Goal: Obtain resource: Download file/media

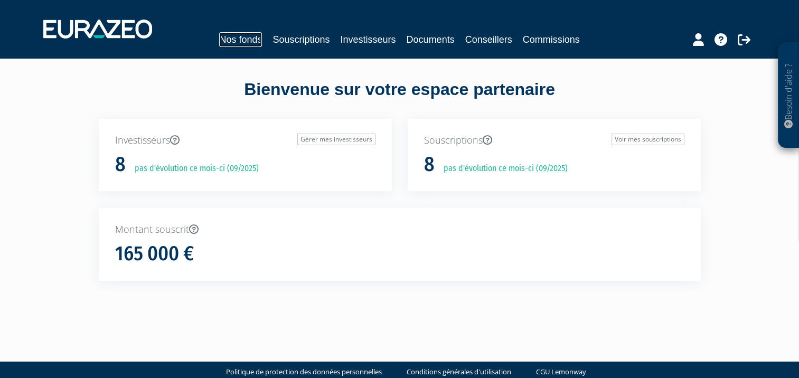
click at [233, 46] on link "Nos fonds" at bounding box center [240, 39] width 43 height 15
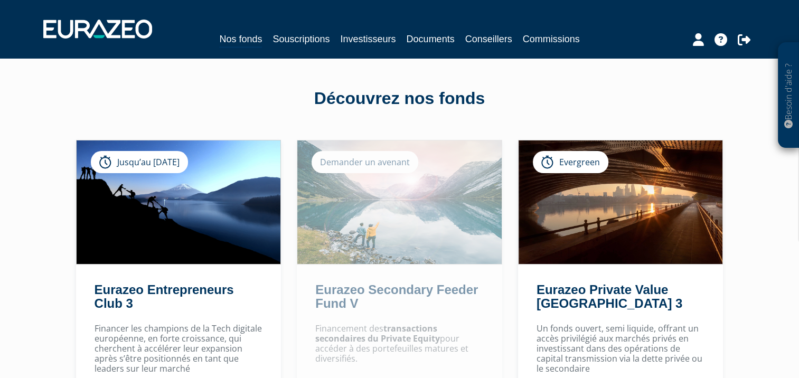
scroll to position [129, 0]
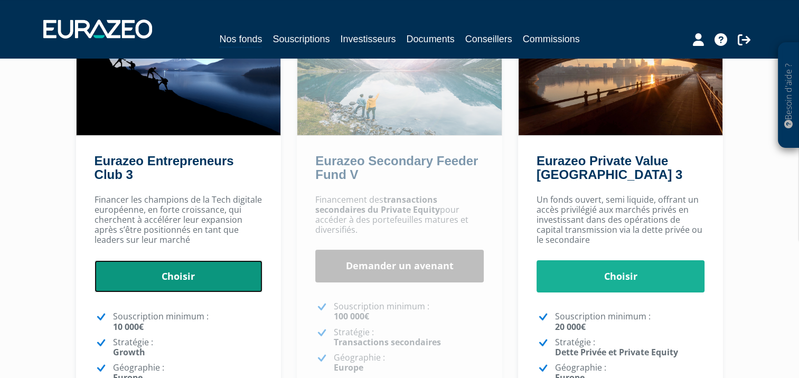
click at [134, 272] on link "Choisir" at bounding box center [179, 276] width 169 height 33
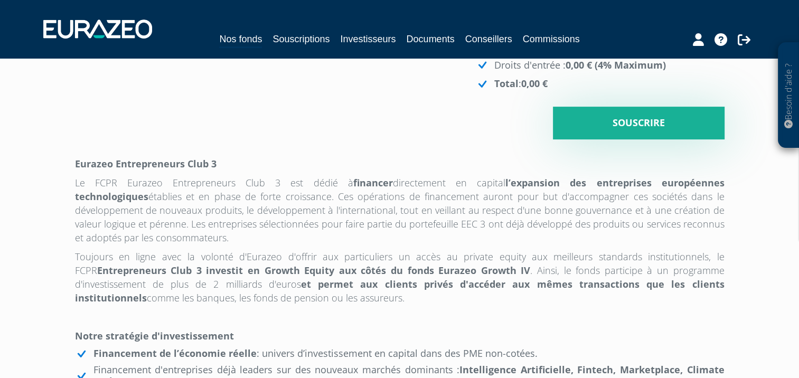
scroll to position [359, 0]
drag, startPoint x: 148, startPoint y: 270, endPoint x: 177, endPoint y: 279, distance: 30.4
click at [177, 279] on p "Toujours en ligne avec la volonté d'Eurazeo d'offrir aux particuliers un accès …" at bounding box center [400, 276] width 650 height 55
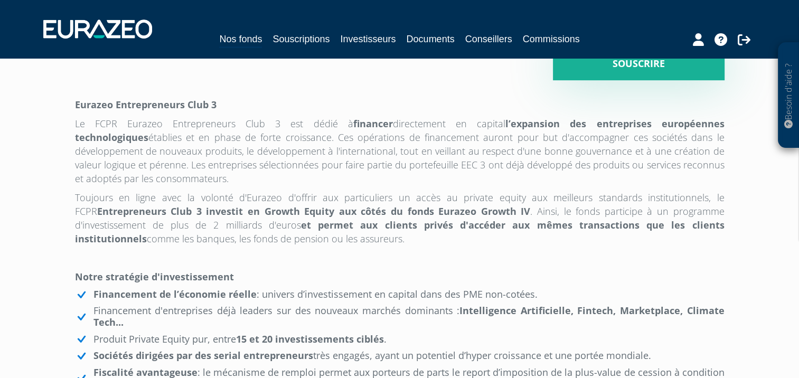
scroll to position [418, 0]
drag, startPoint x: 349, startPoint y: 257, endPoint x: 76, endPoint y: 131, distance: 300.7
copy div "Loremip Dolorsitametc Adip 4 El SEDD Eiusmod Temporincidid Utla 6 etd magna a e…"
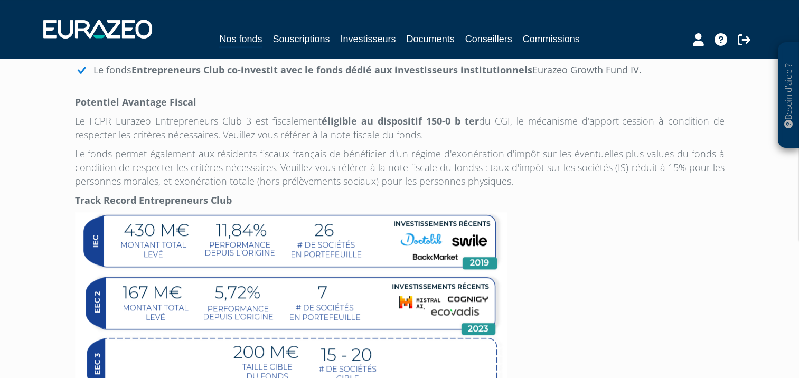
scroll to position [750, 0]
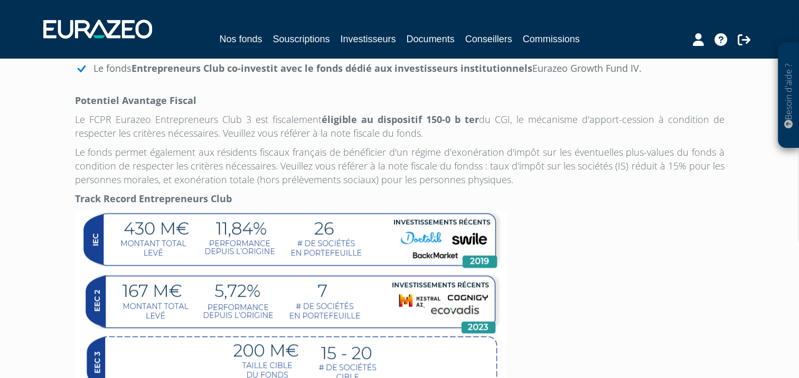
click at [358, 273] on img at bounding box center [291, 310] width 433 height 198
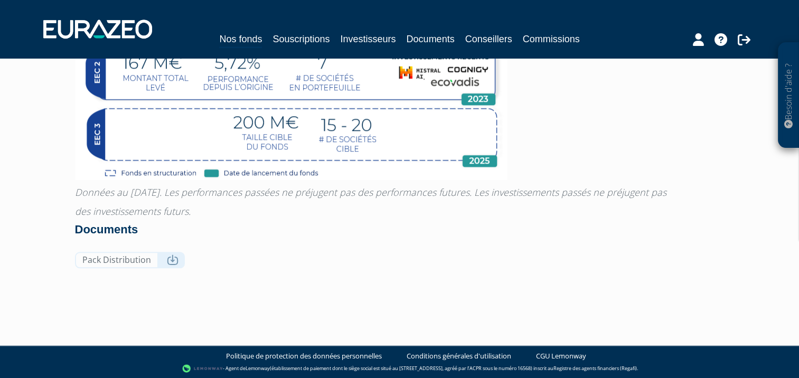
scroll to position [993, 0]
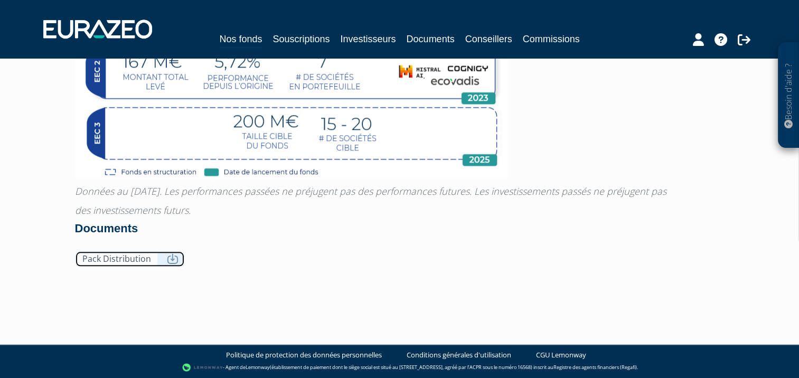
click at [160, 267] on link "Pack Distribution" at bounding box center [130, 259] width 110 height 16
click at [410, 40] on link "Documents" at bounding box center [431, 39] width 48 height 15
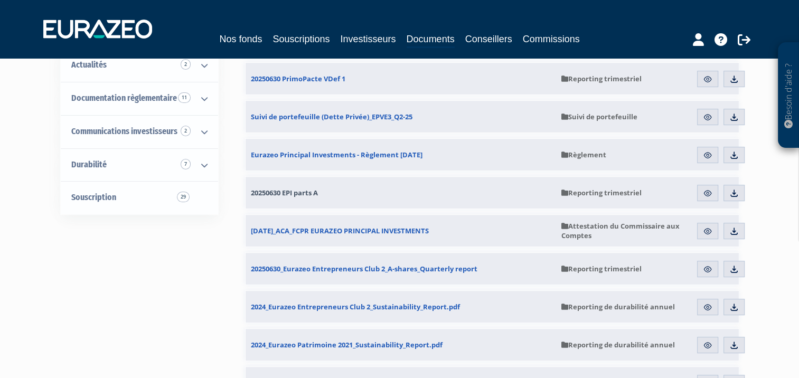
scroll to position [206, 0]
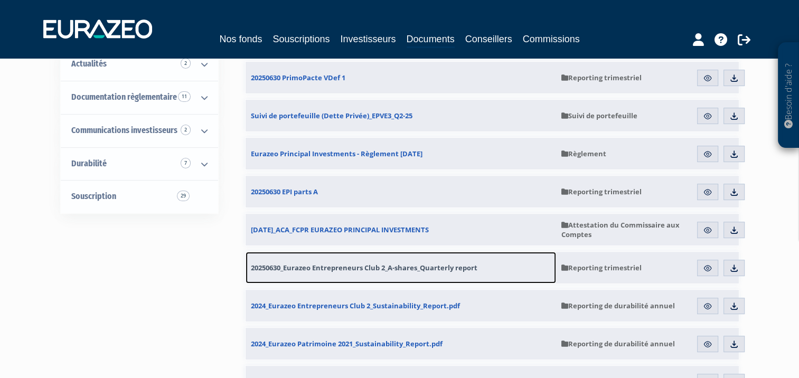
click at [464, 266] on span "20250630_Eurazeo Entrepreneurs Club 2_A-shares_Quarterly report" at bounding box center [364, 268] width 227 height 10
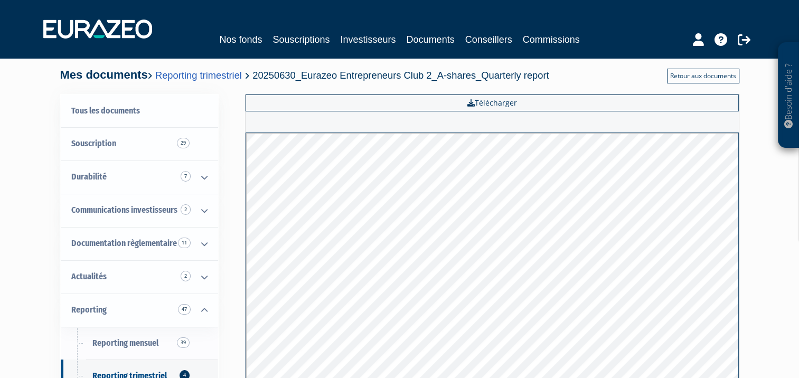
click at [679, 78] on link "Retour aux documents" at bounding box center [703, 76] width 72 height 15
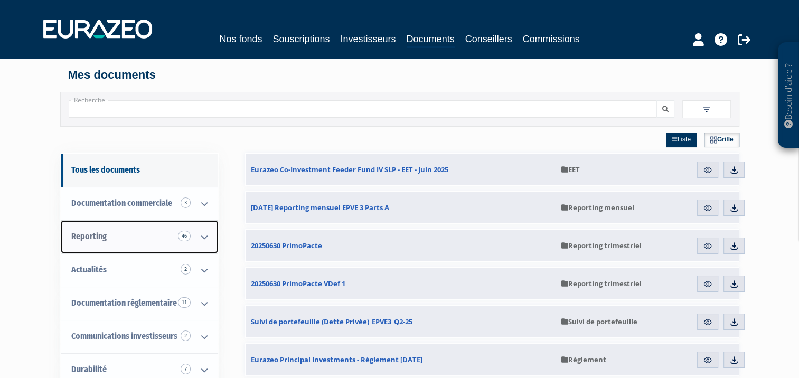
click at [139, 232] on link "Reporting 46" at bounding box center [139, 236] width 157 height 33
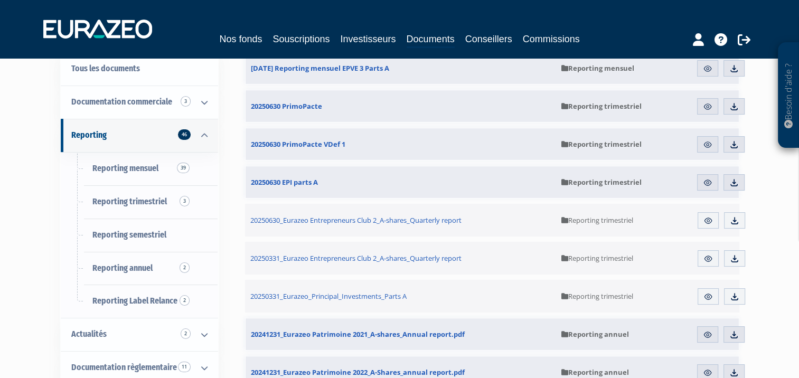
scroll to position [95, 0]
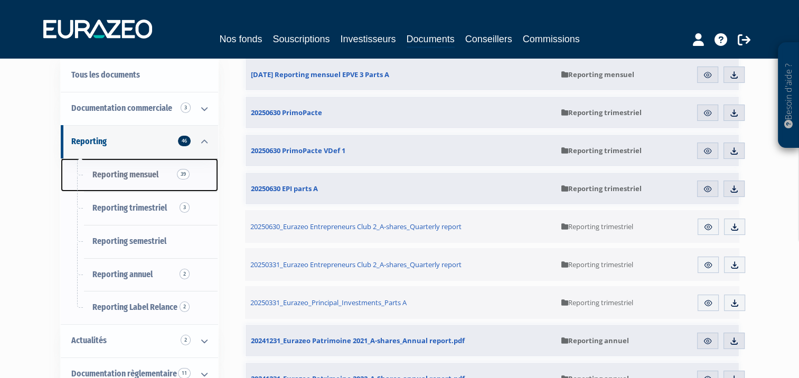
click at [153, 173] on span "Reporting mensuel 39" at bounding box center [125, 175] width 66 height 10
